Goal: Information Seeking & Learning: Learn about a topic

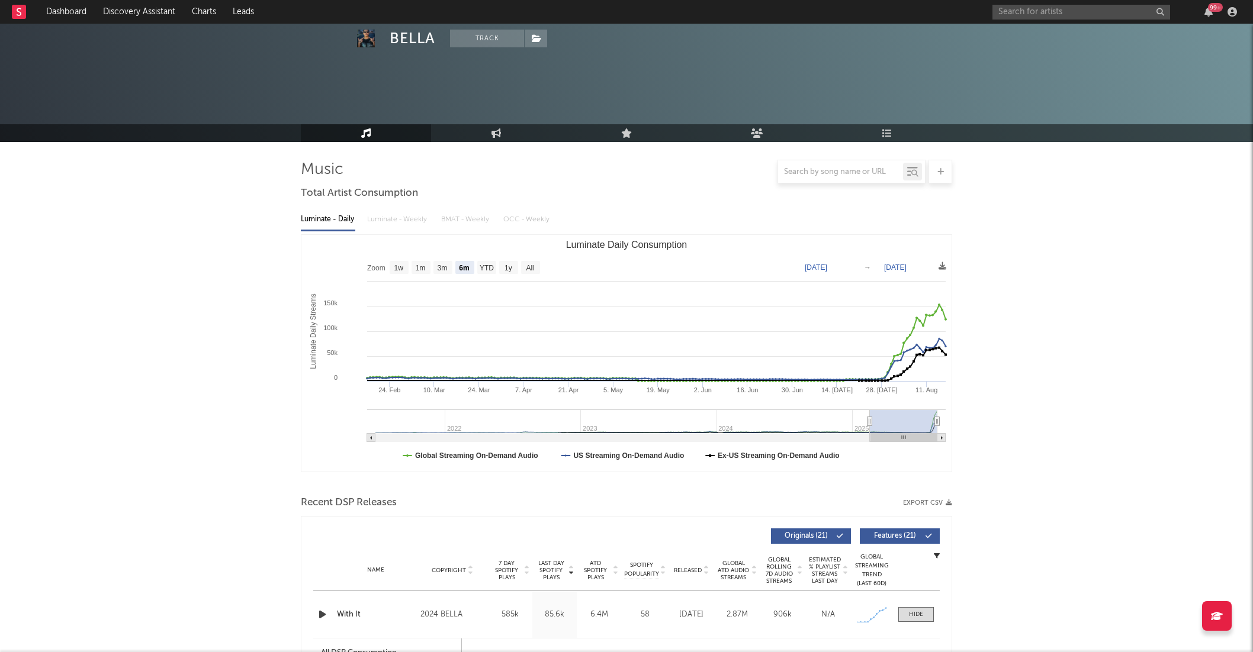
select select "6m"
select select "1w"
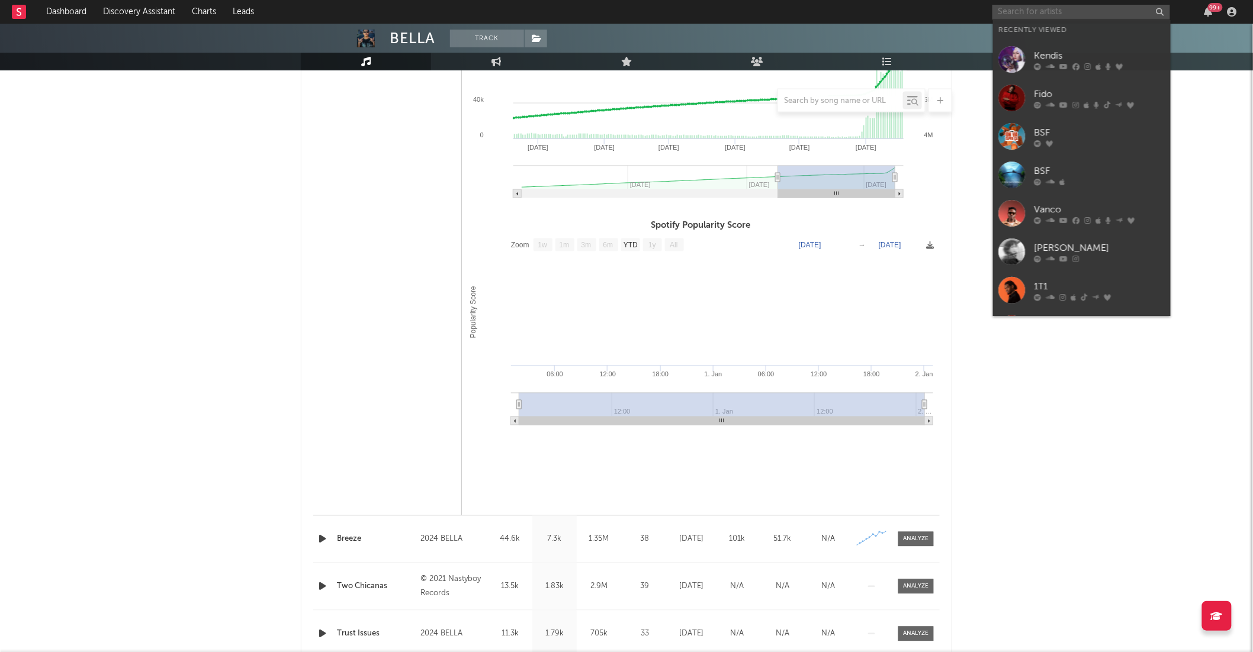
click at [1027, 8] on input "text" at bounding box center [1081, 12] width 178 height 15
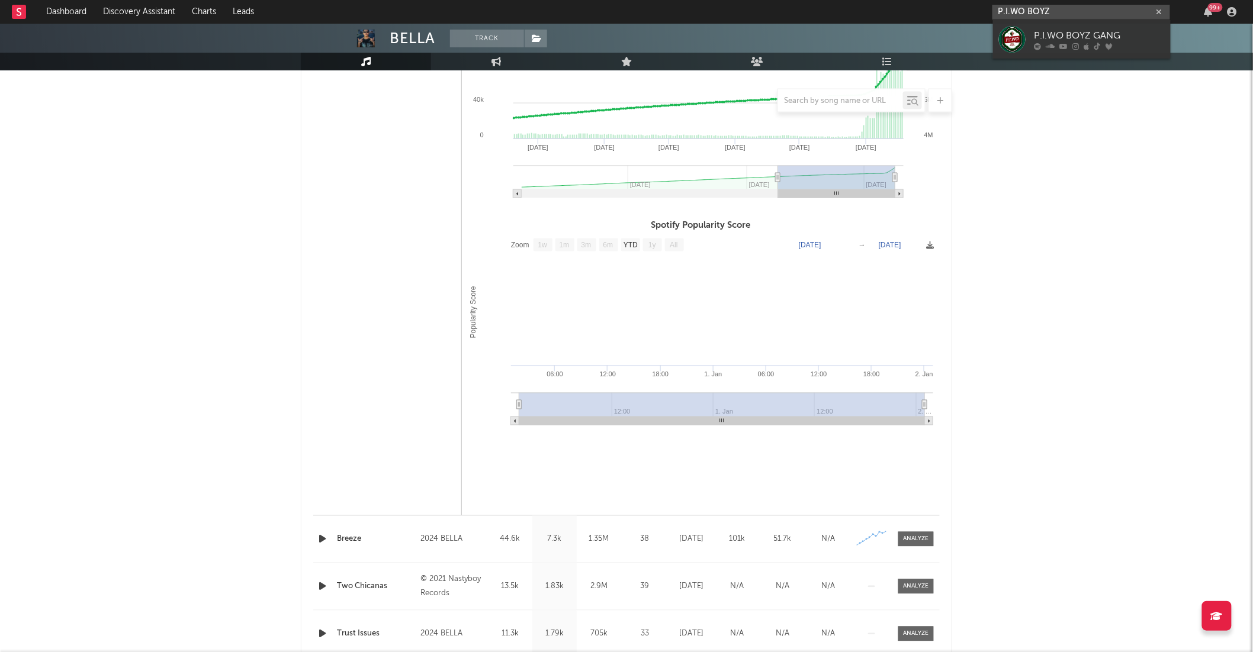
type input "P.I.WO BOYZ"
click at [1091, 30] on div "P.I.WO BOYZ GANG" at bounding box center [1099, 35] width 130 height 14
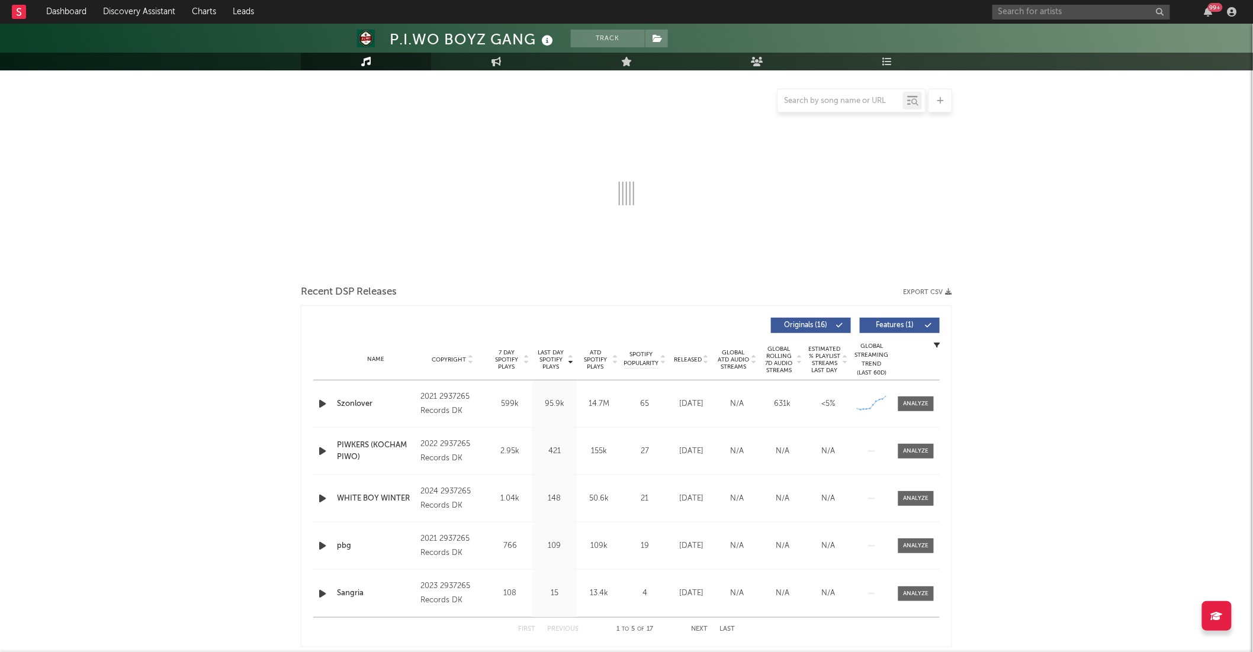
select select "6m"
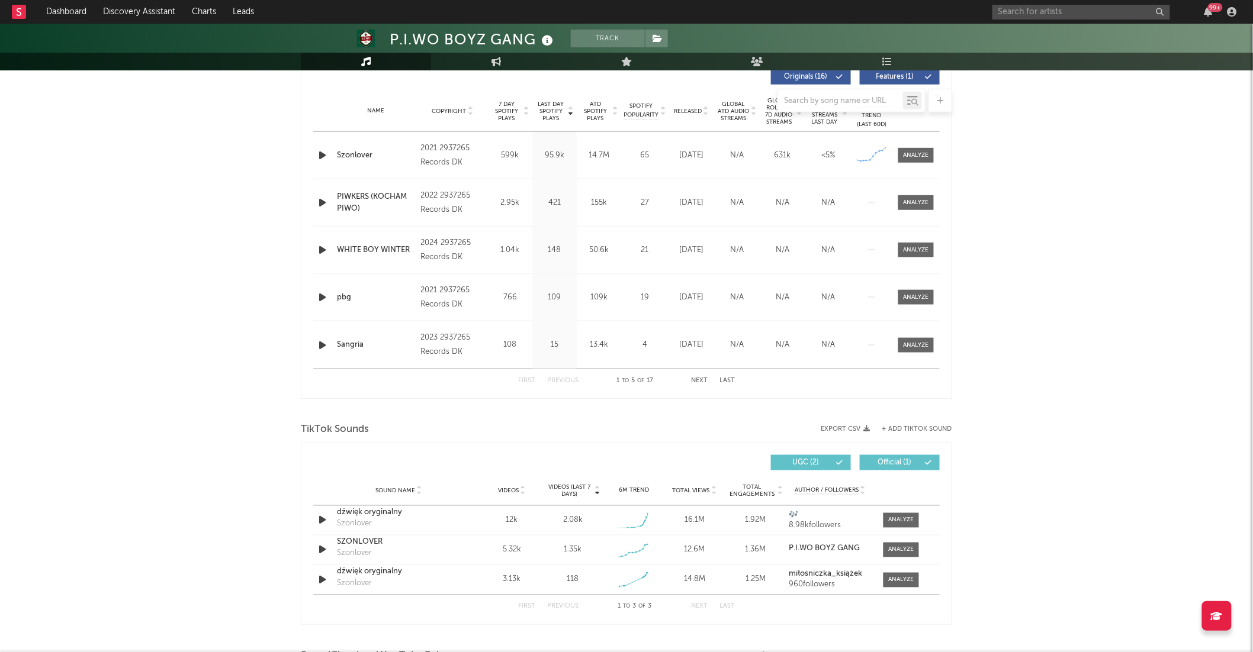
scroll to position [831, 0]
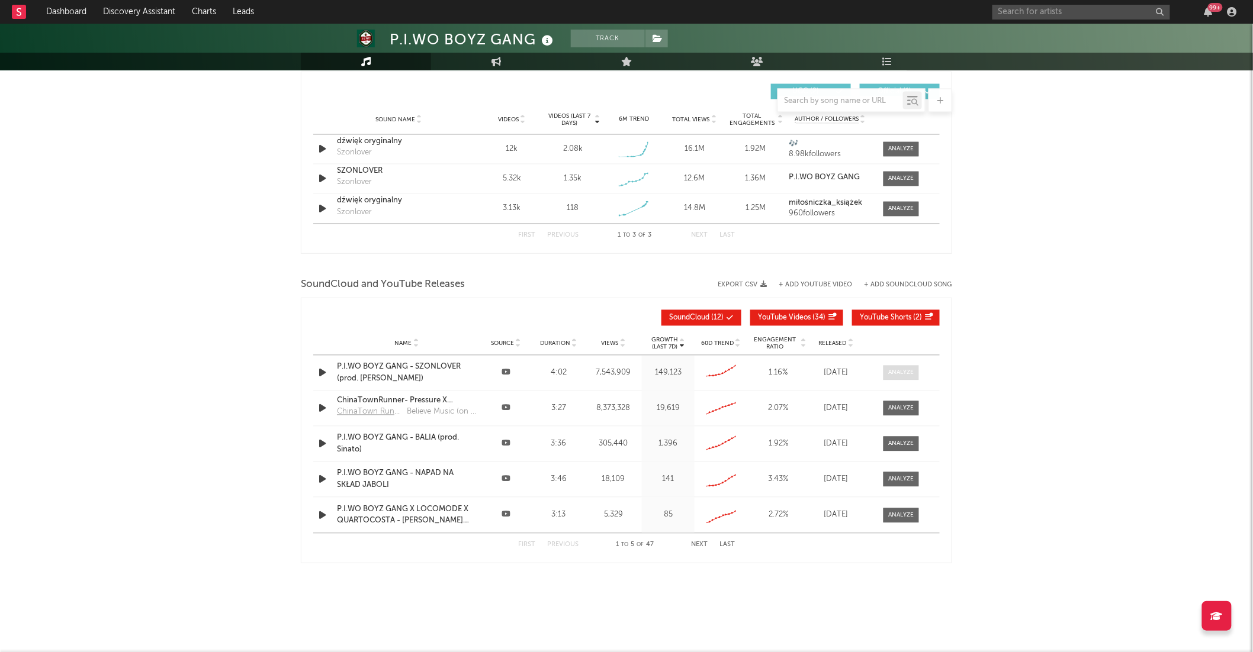
click at [898, 375] on div at bounding box center [901, 373] width 25 height 9
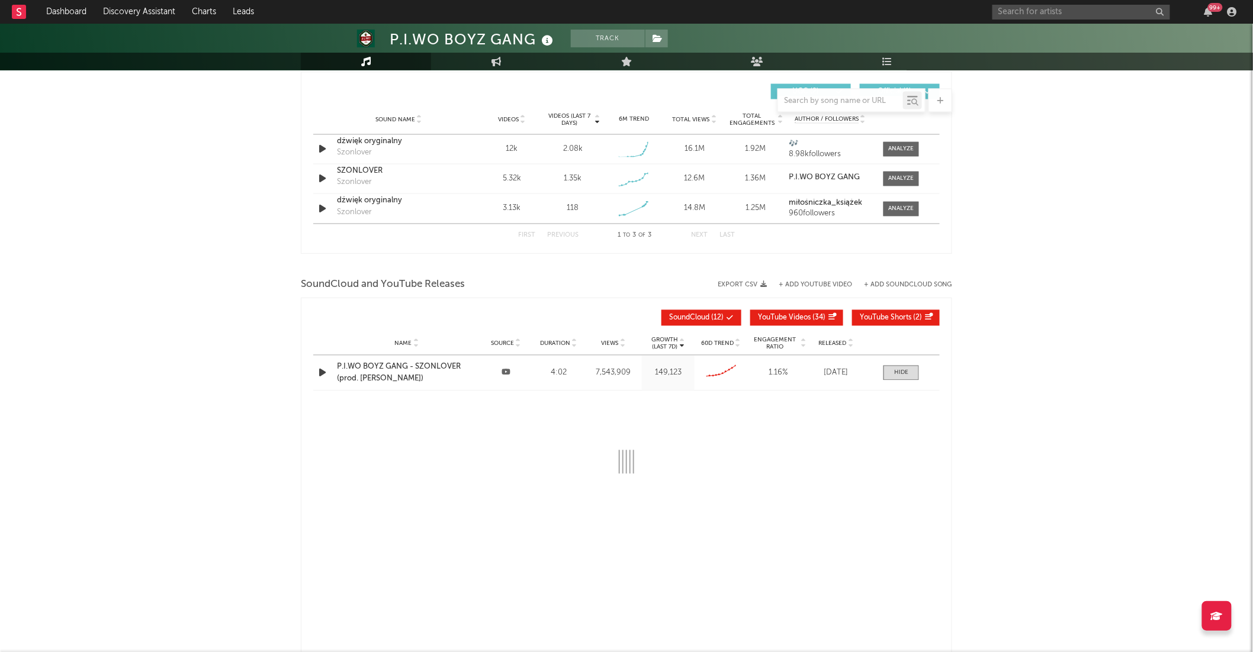
select select "6m"
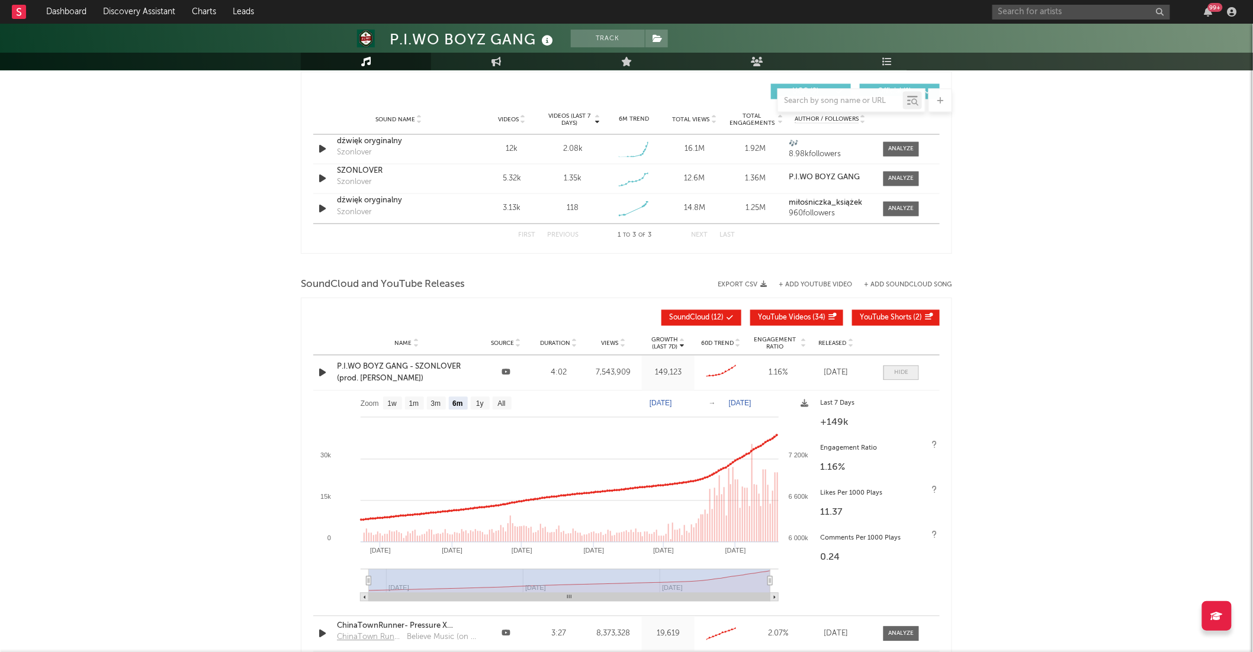
click at [910, 372] on span at bounding box center [901, 373] width 36 height 15
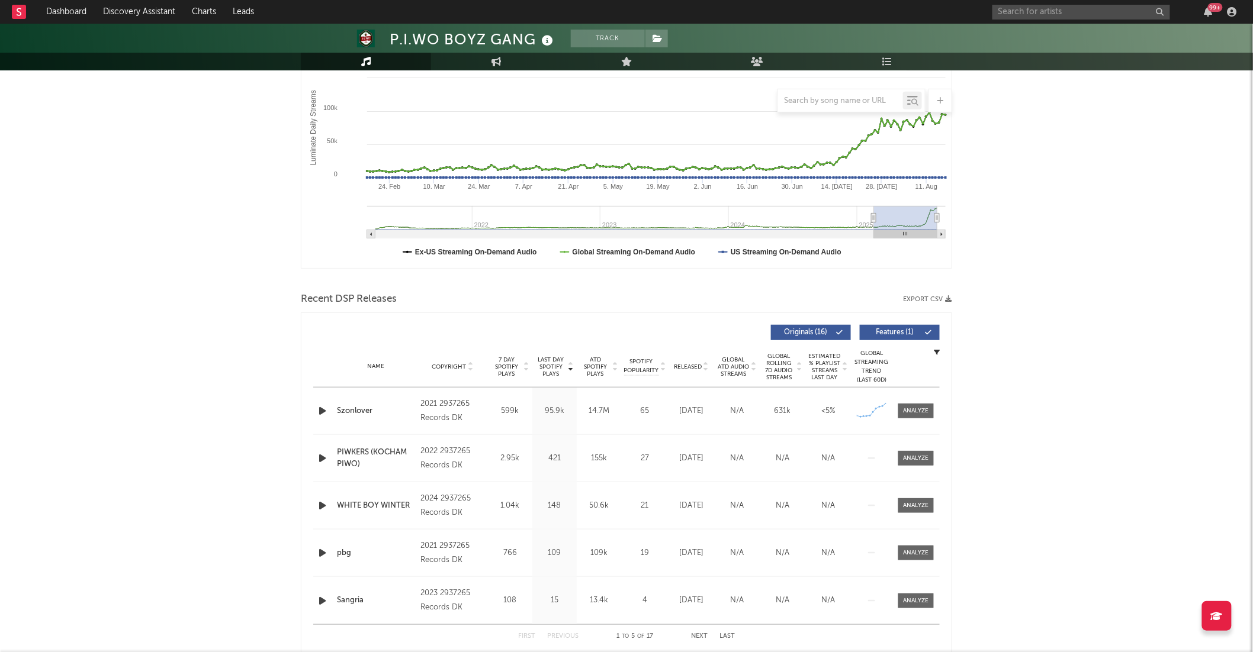
scroll to position [210, 0]
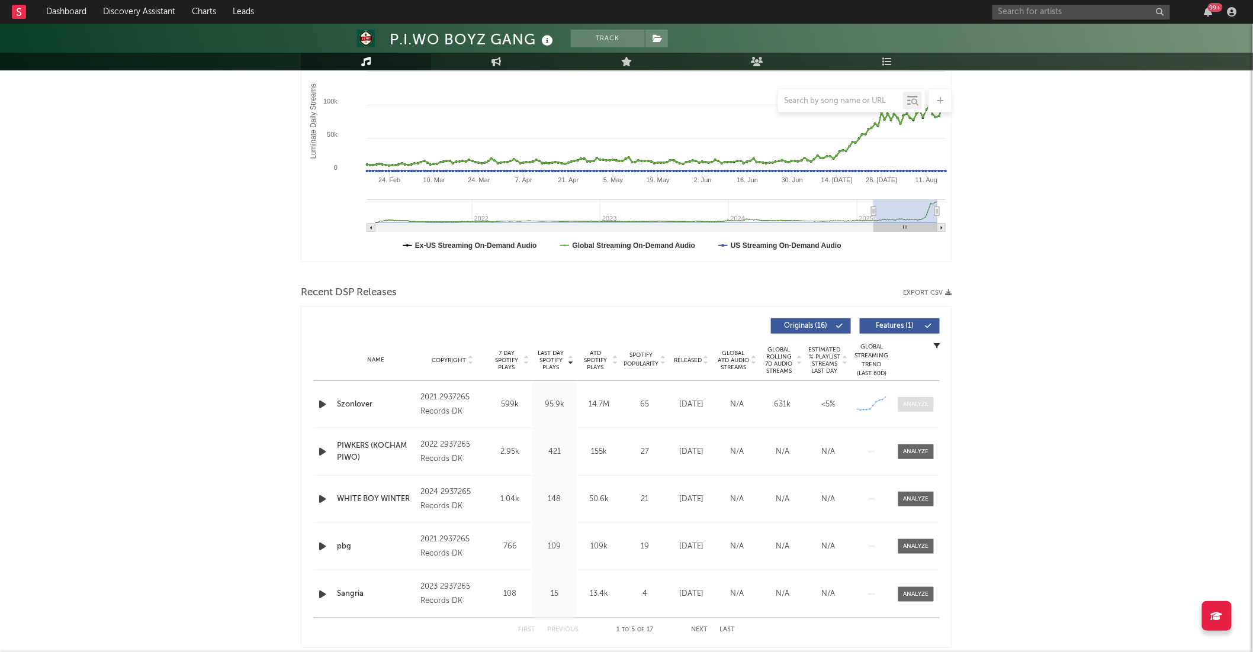
click at [925, 401] on div at bounding box center [916, 404] width 25 height 9
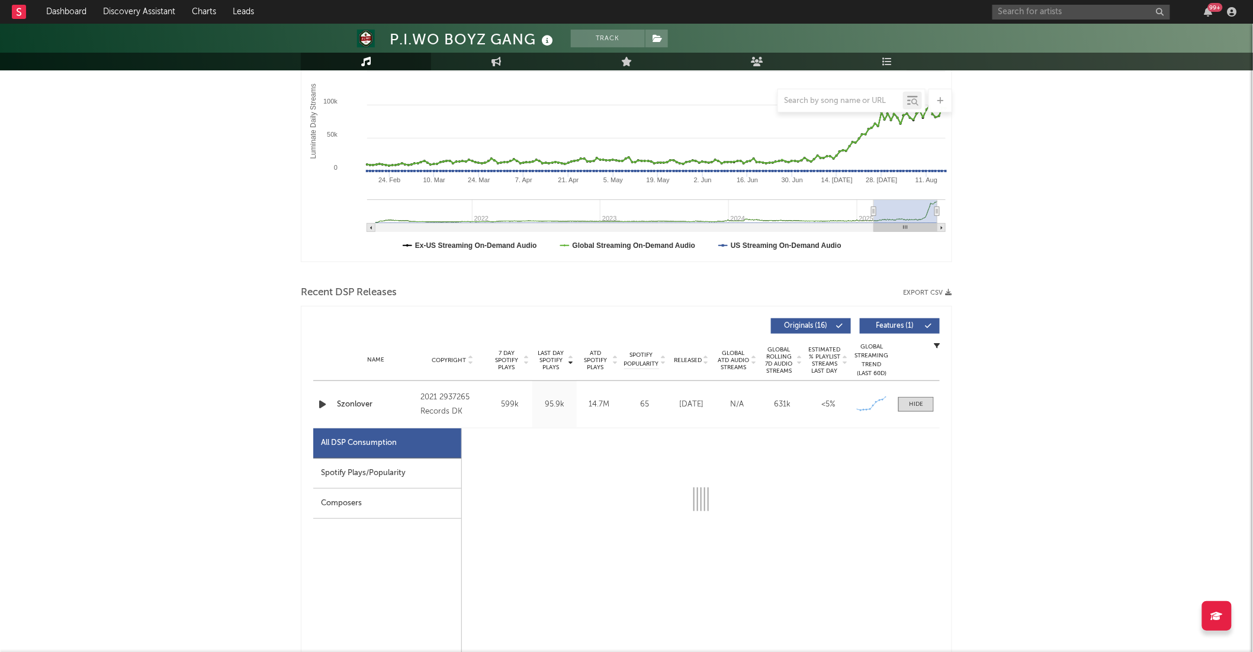
scroll to position [335, 0]
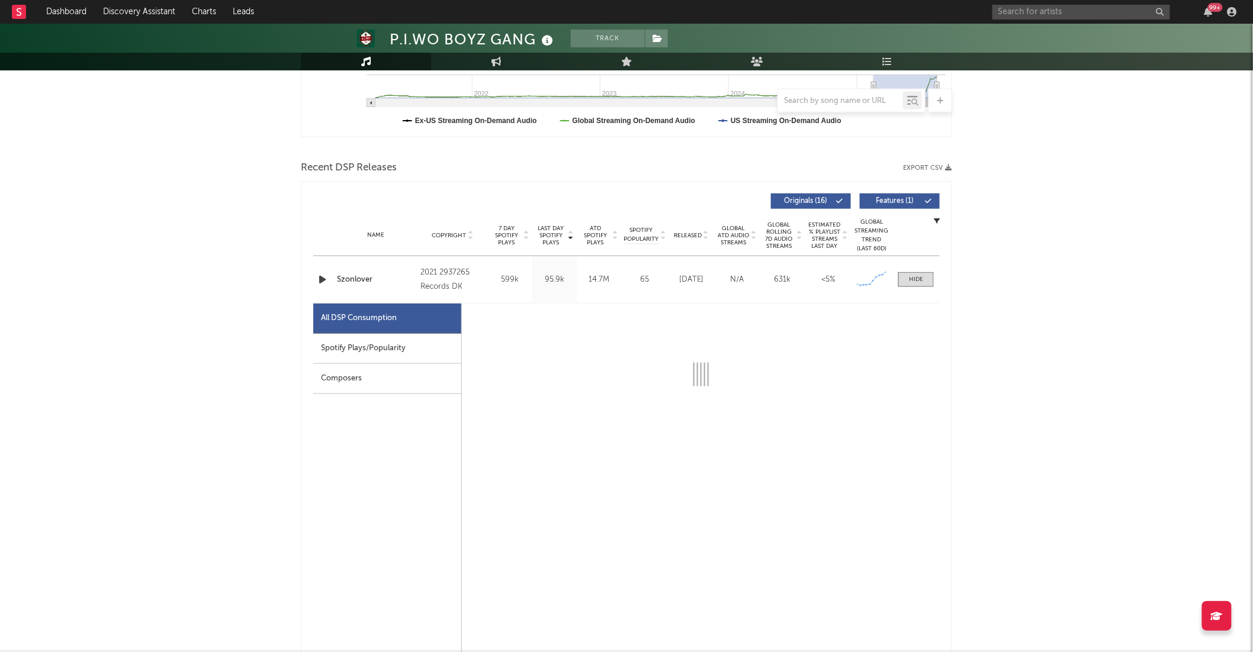
select select "6m"
